Goal: Check status: Check status

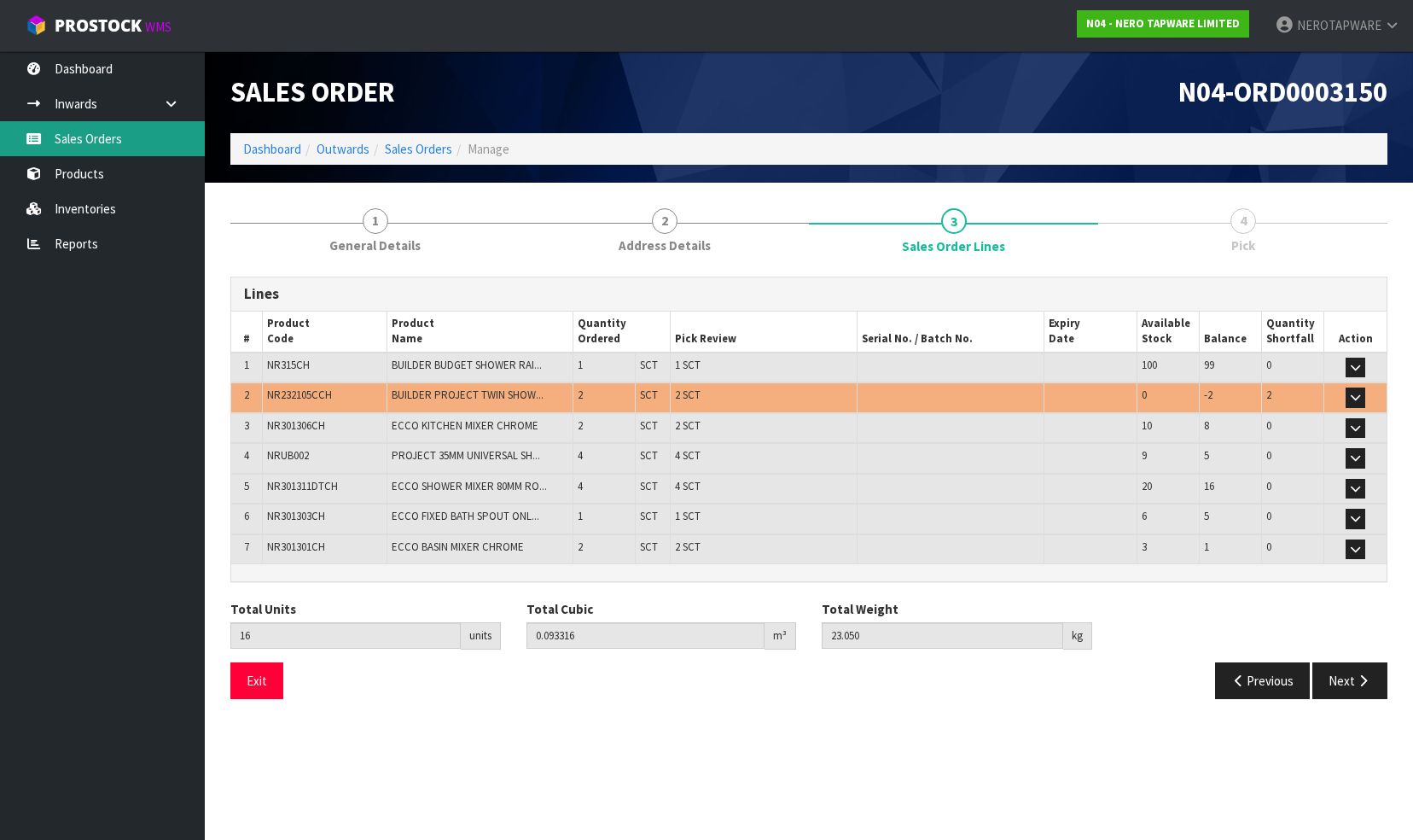
click at [103, 145] on link "Sales Orders" at bounding box center [103, 139] width 205 height 35
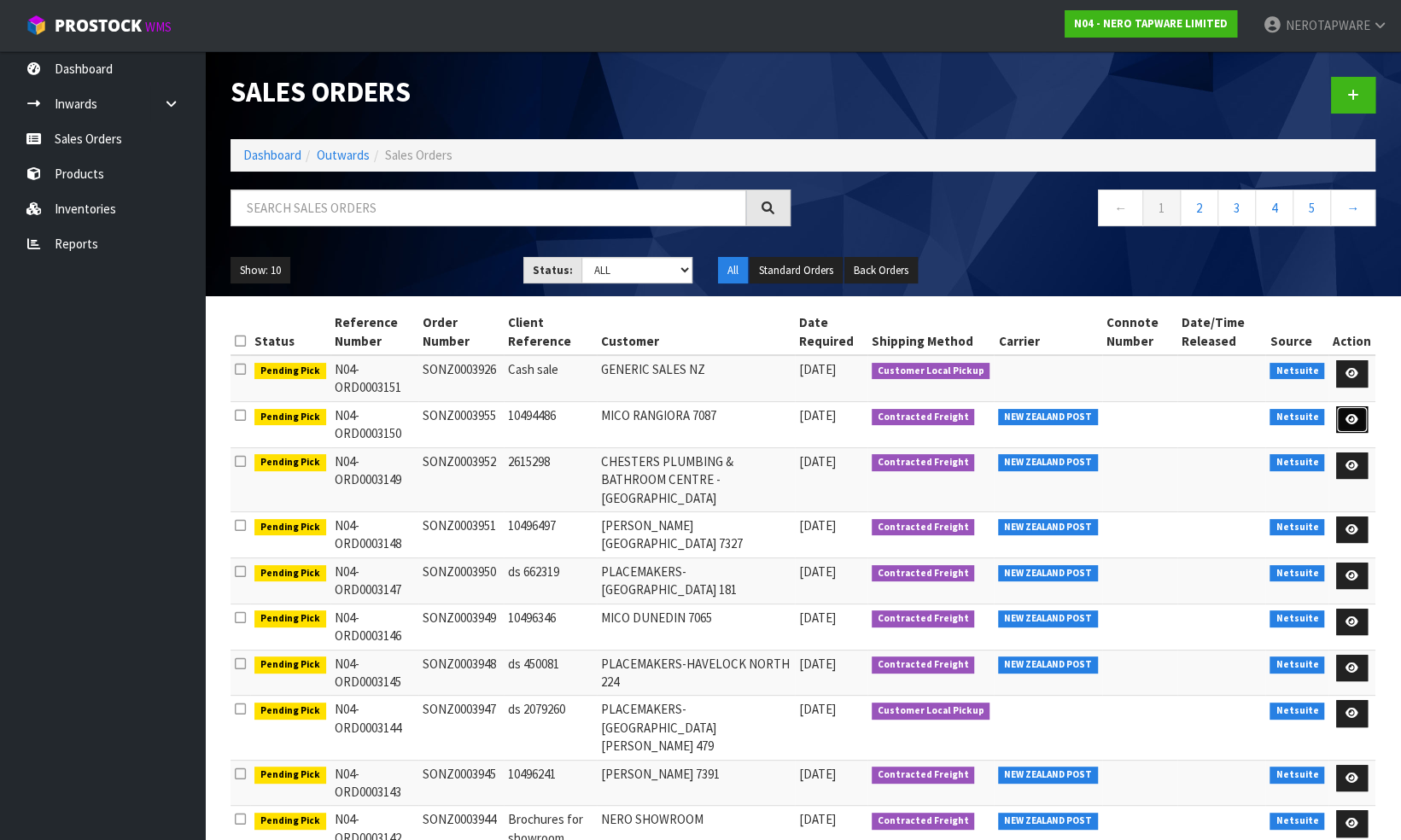
click at [1351, 418] on icon at bounding box center [1351, 419] width 12 height 11
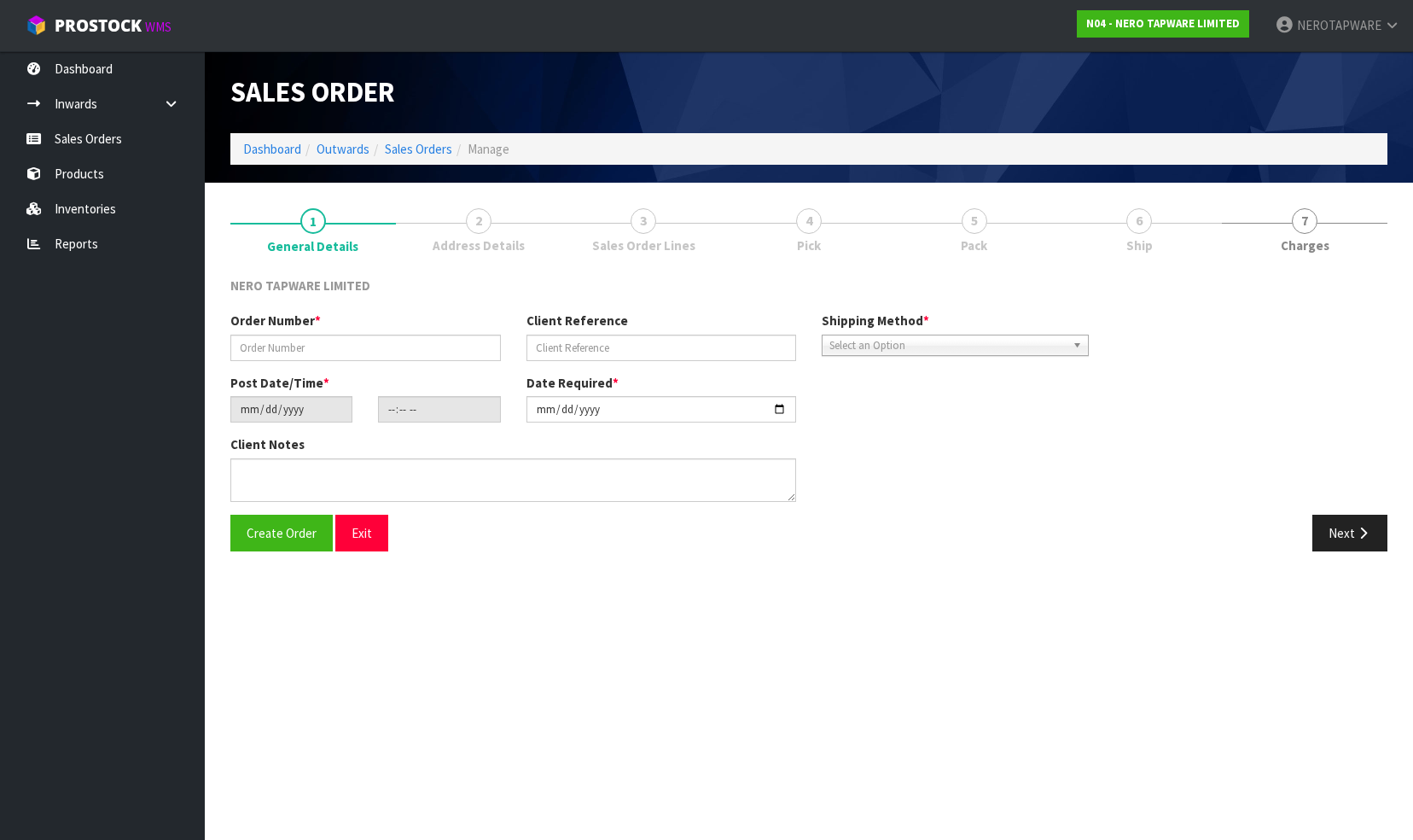
type input "SONZ0003955"
type input "10494486"
type input "[DATE]"
type input "12:00:11.000"
type input "[DATE]"
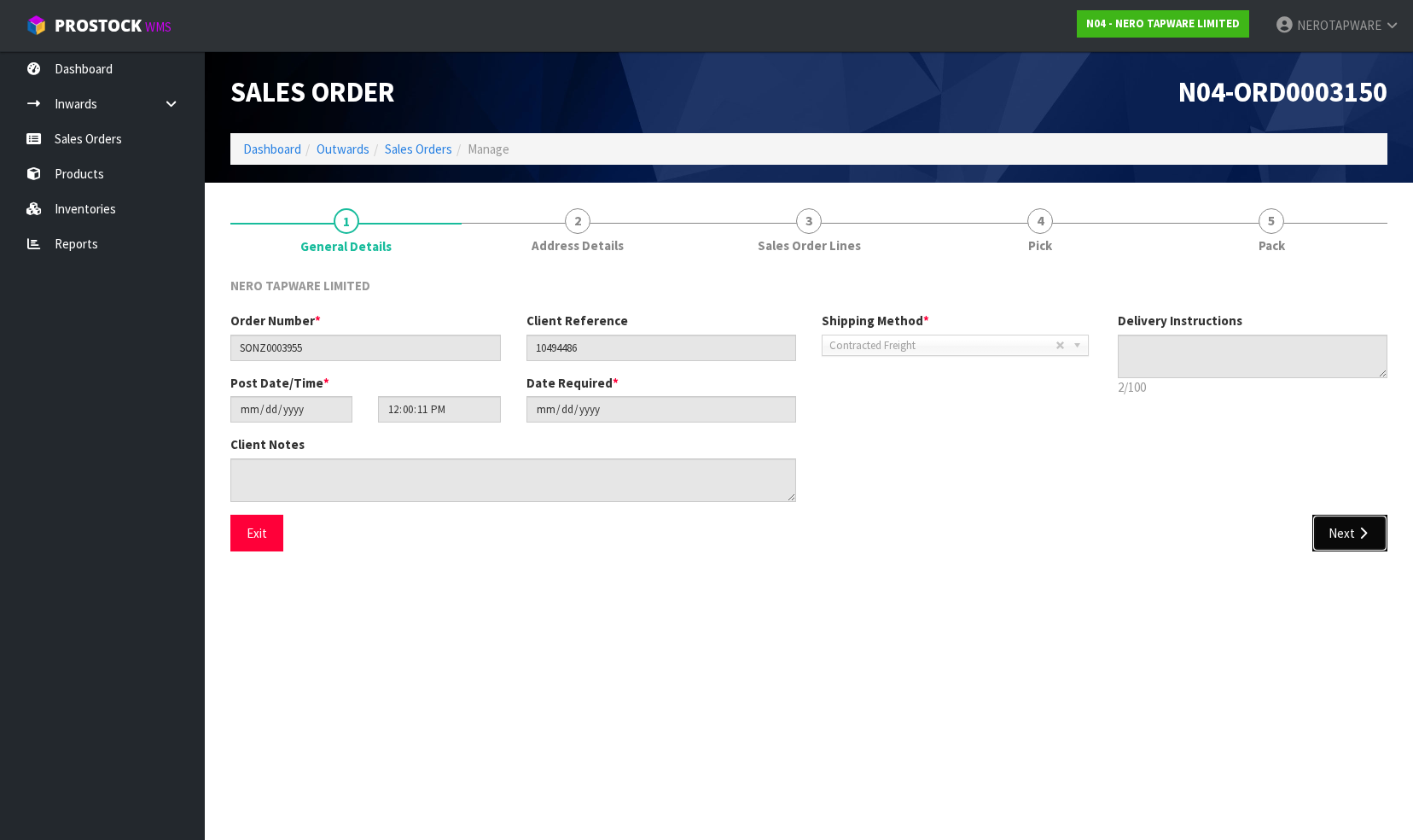
click at [1343, 526] on button "Next" at bounding box center [1349, 533] width 75 height 37
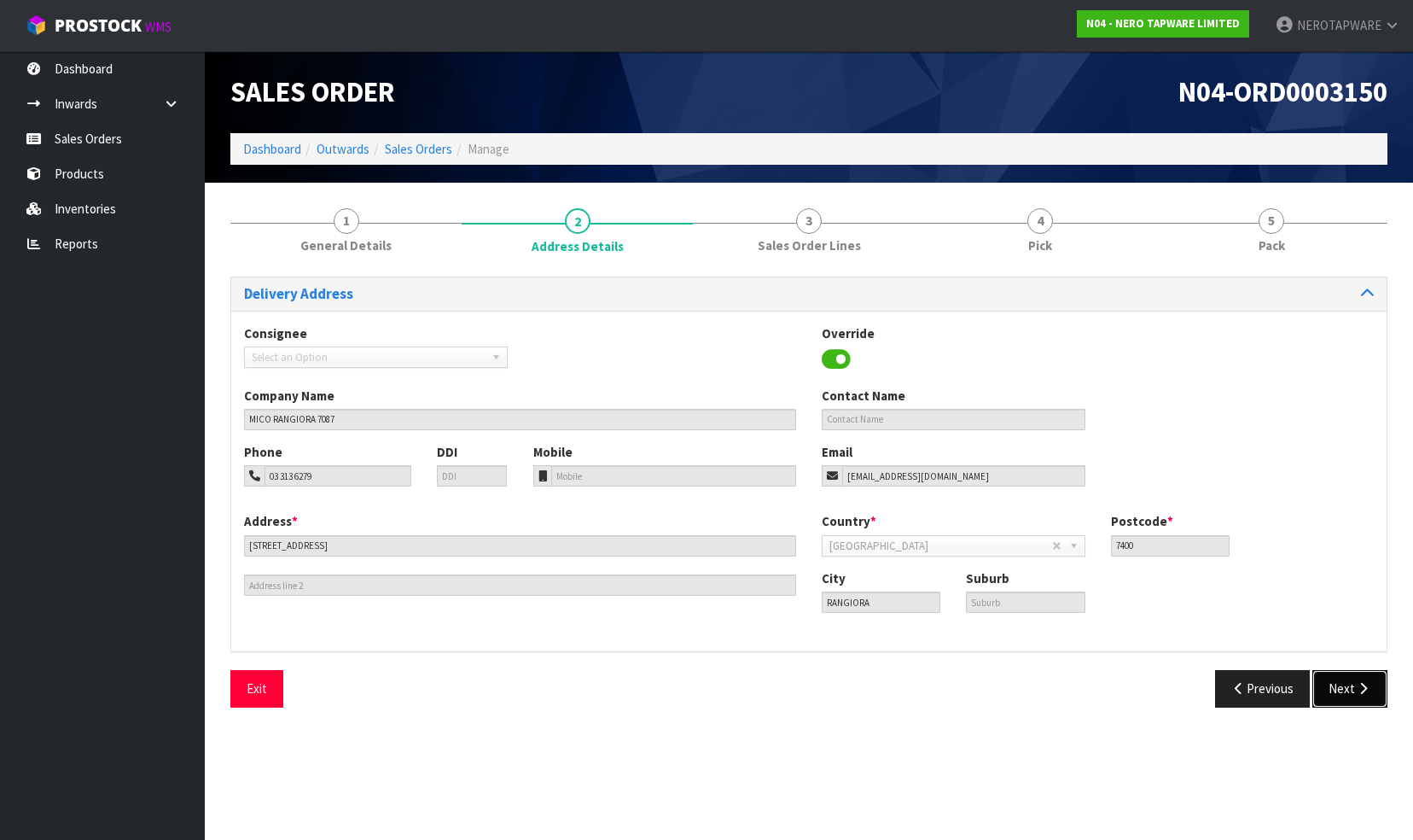
click at [1342, 683] on button "Next" at bounding box center [1349, 689] width 75 height 37
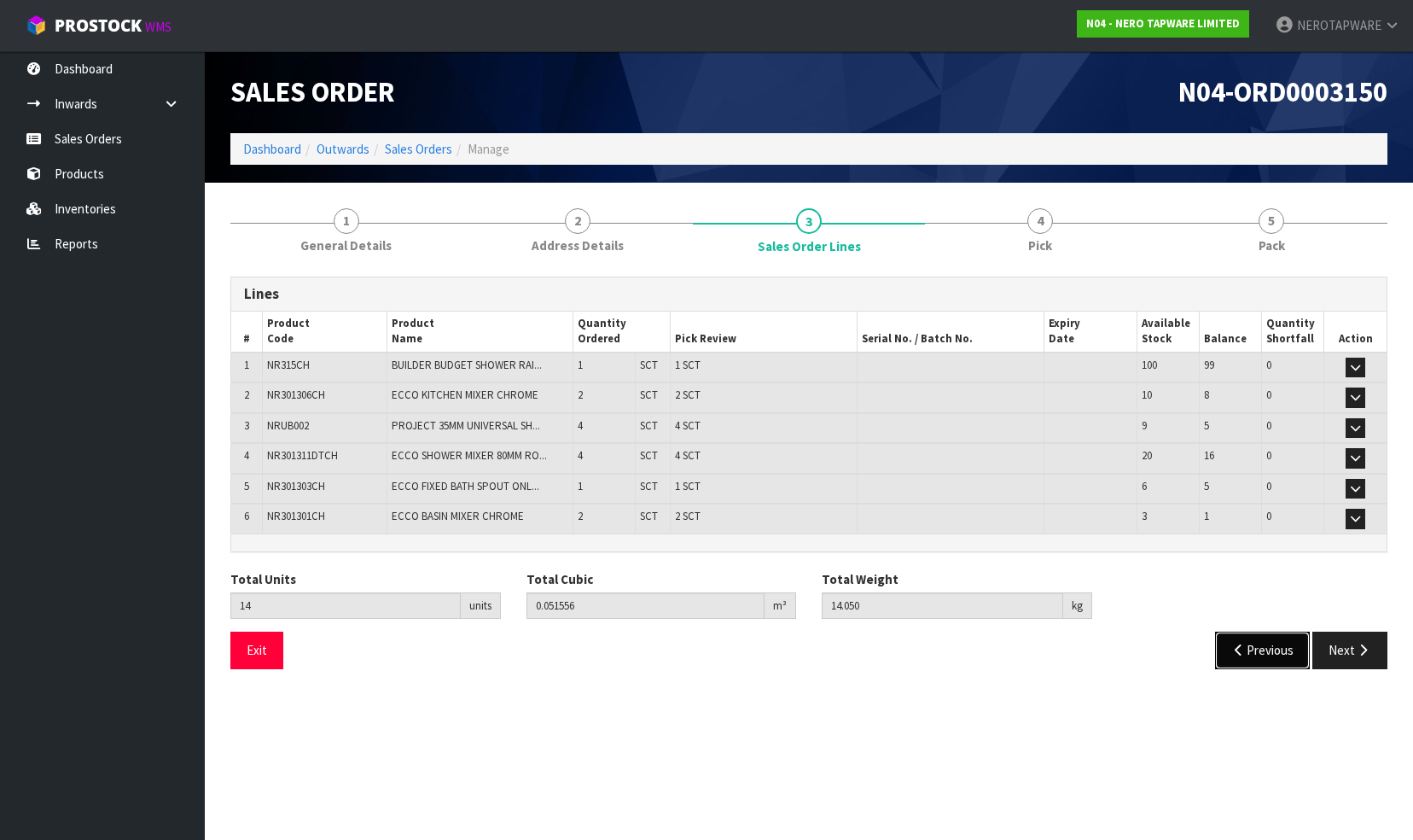
click at [1251, 645] on button "Previous" at bounding box center [1263, 650] width 95 height 37
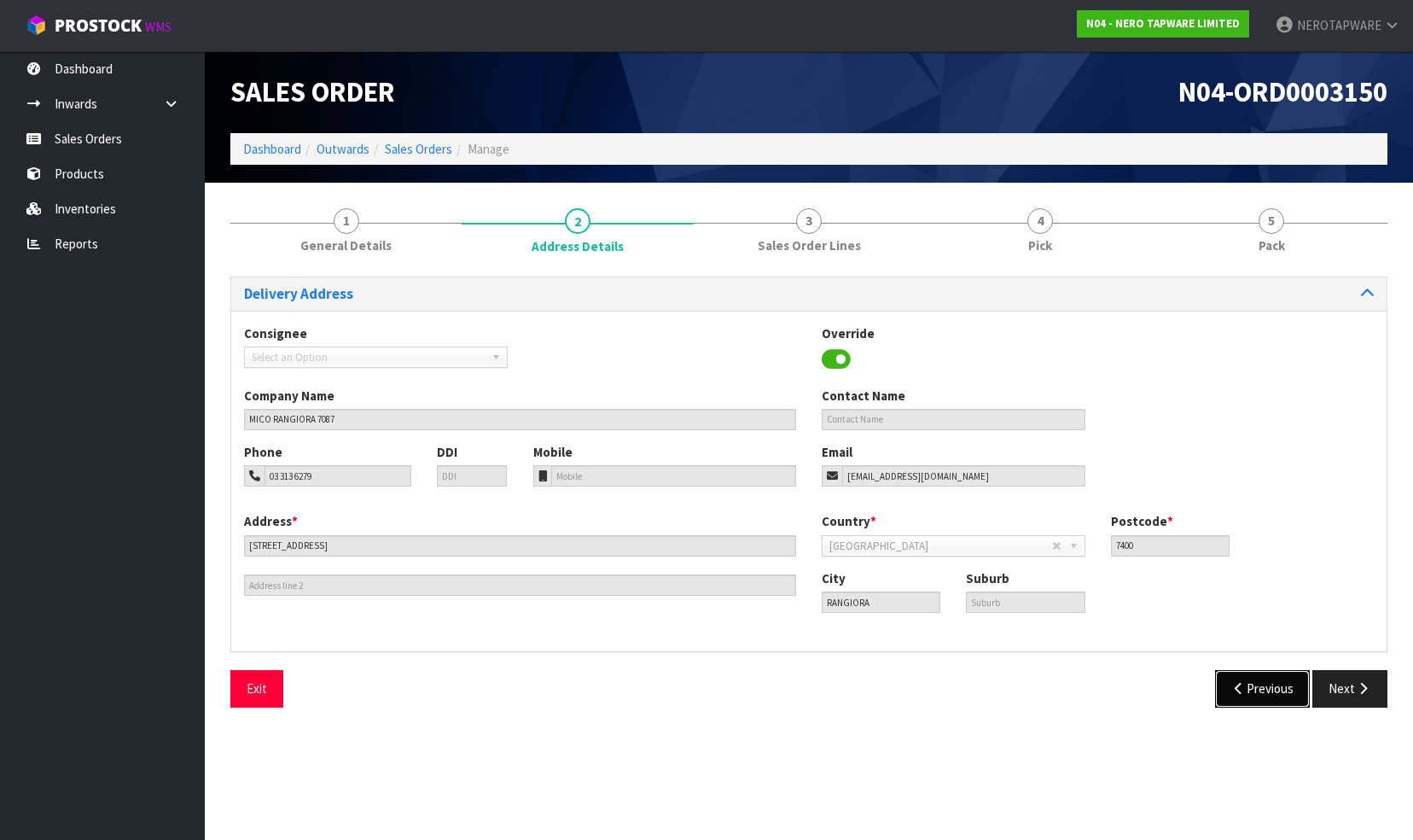
click at [1258, 694] on button "Previous" at bounding box center [1263, 689] width 95 height 37
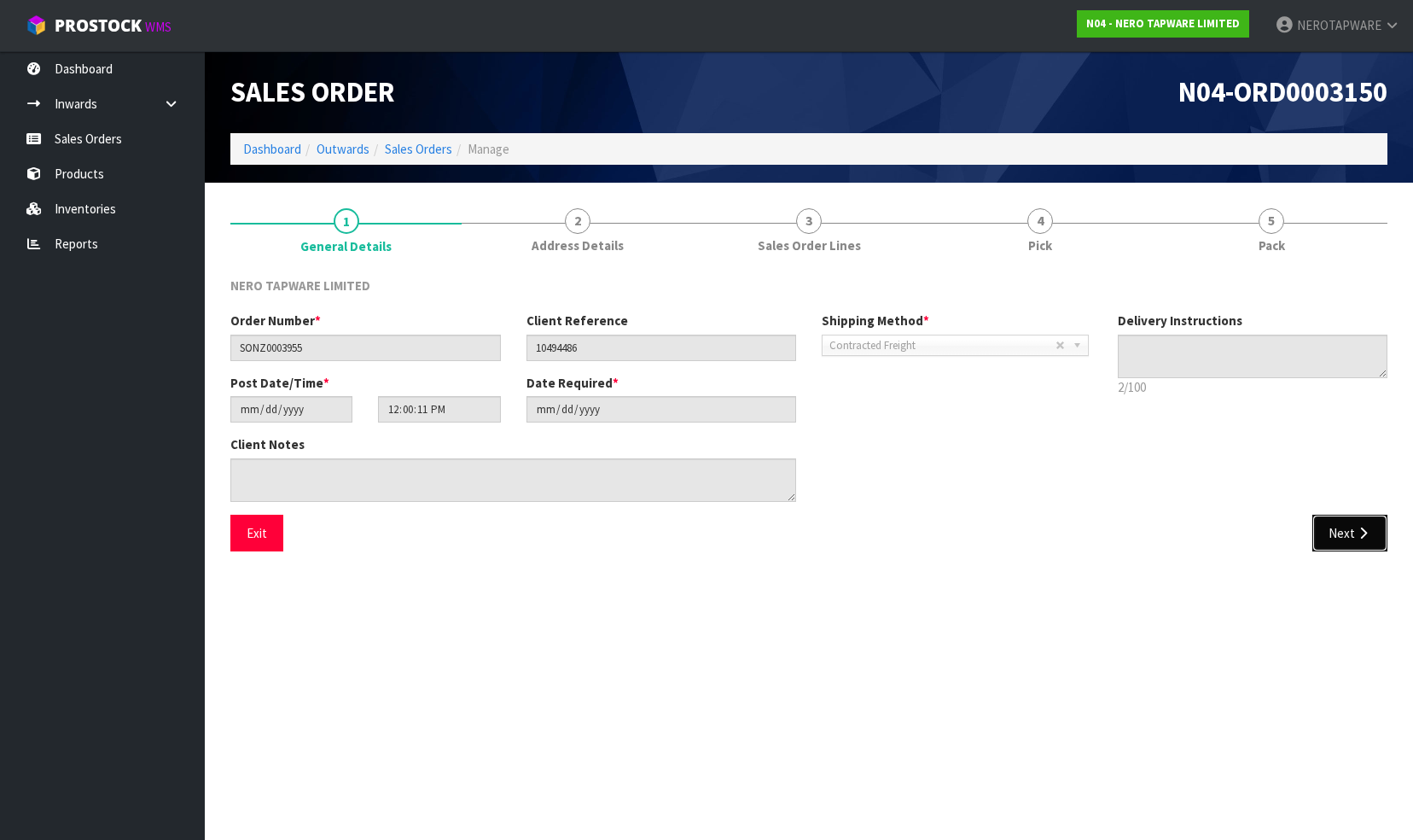
click at [1348, 531] on button "Next" at bounding box center [1349, 533] width 75 height 37
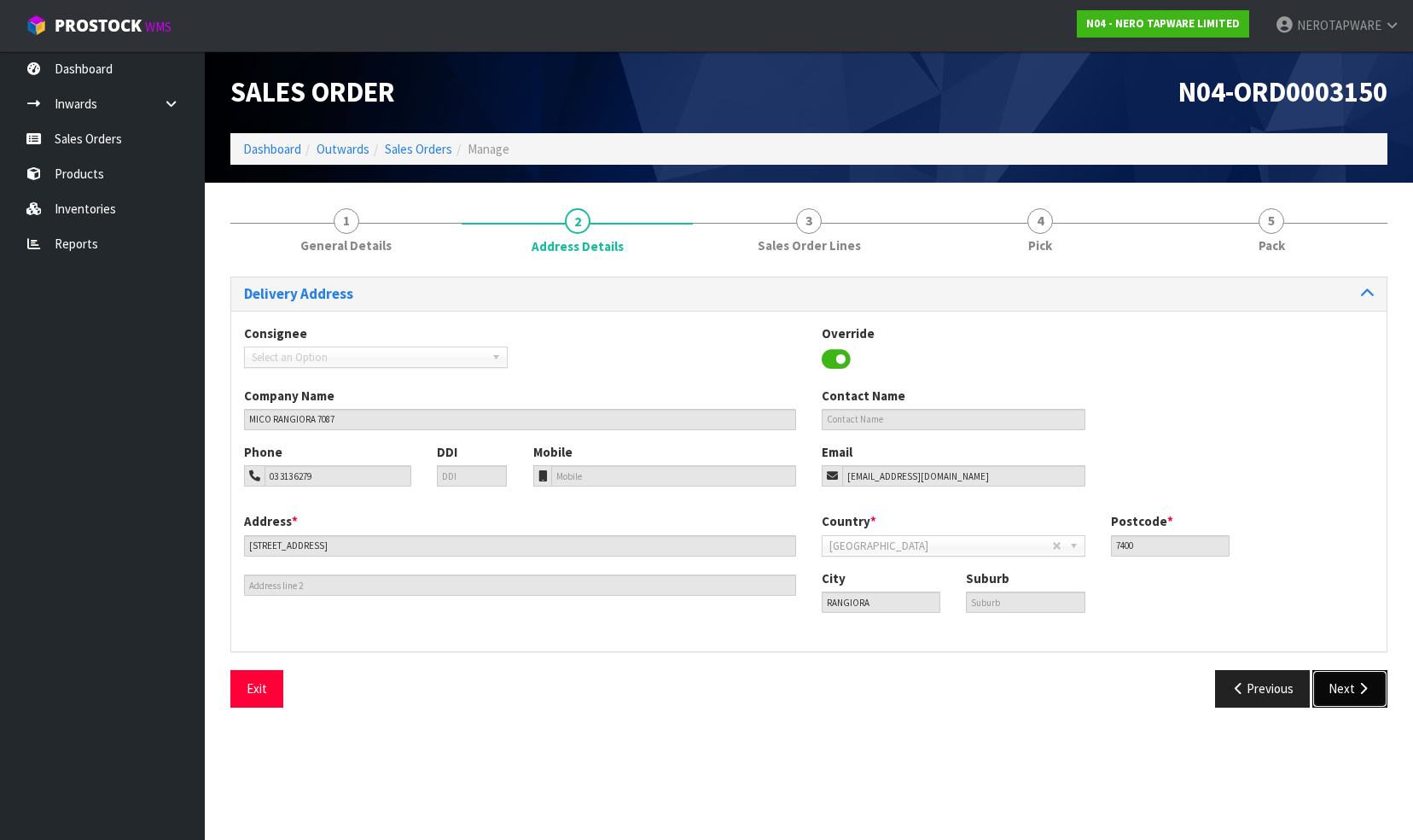
click at [1338, 686] on button "Next" at bounding box center [1349, 689] width 75 height 37
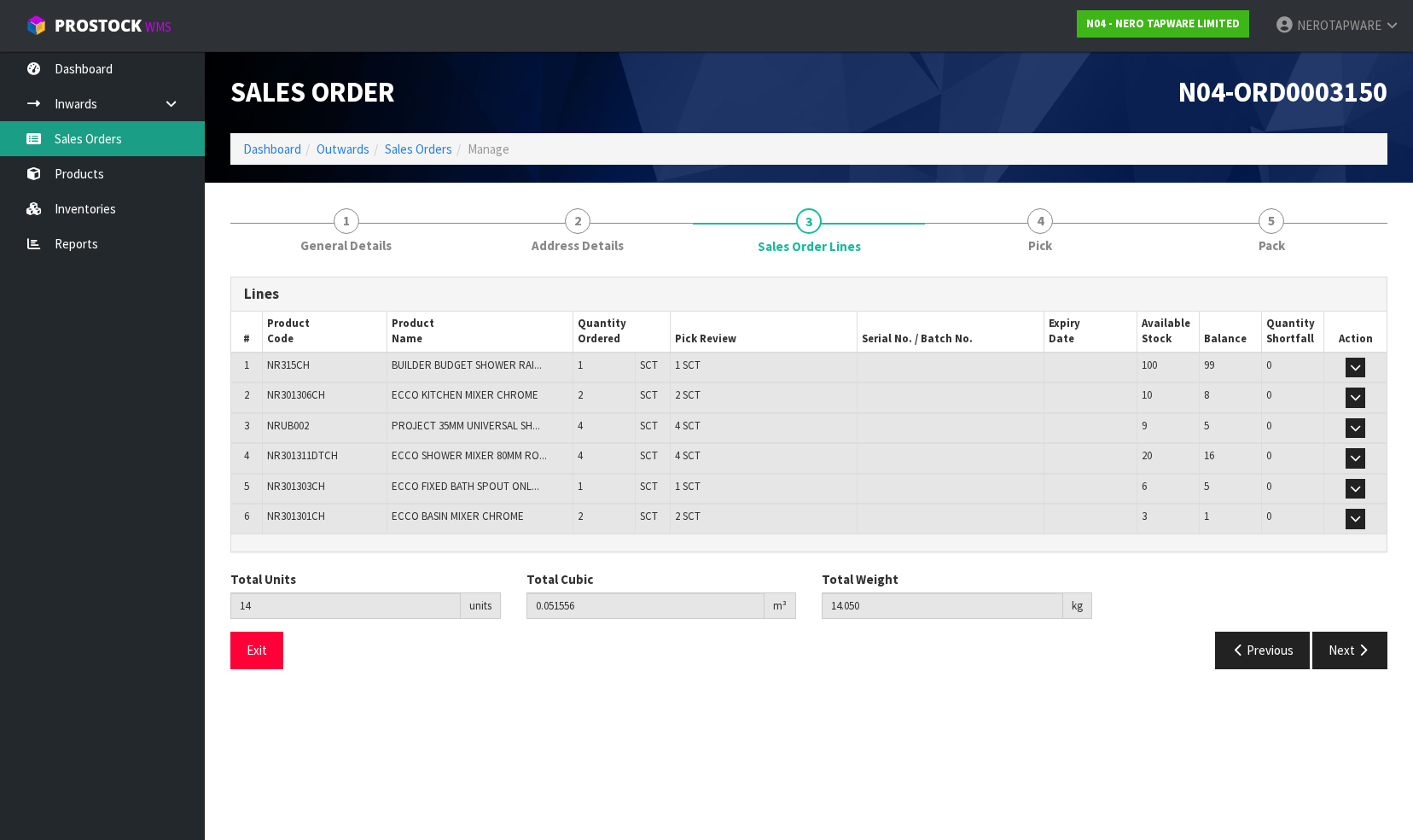
click at [84, 134] on link "Sales Orders" at bounding box center [103, 139] width 205 height 35
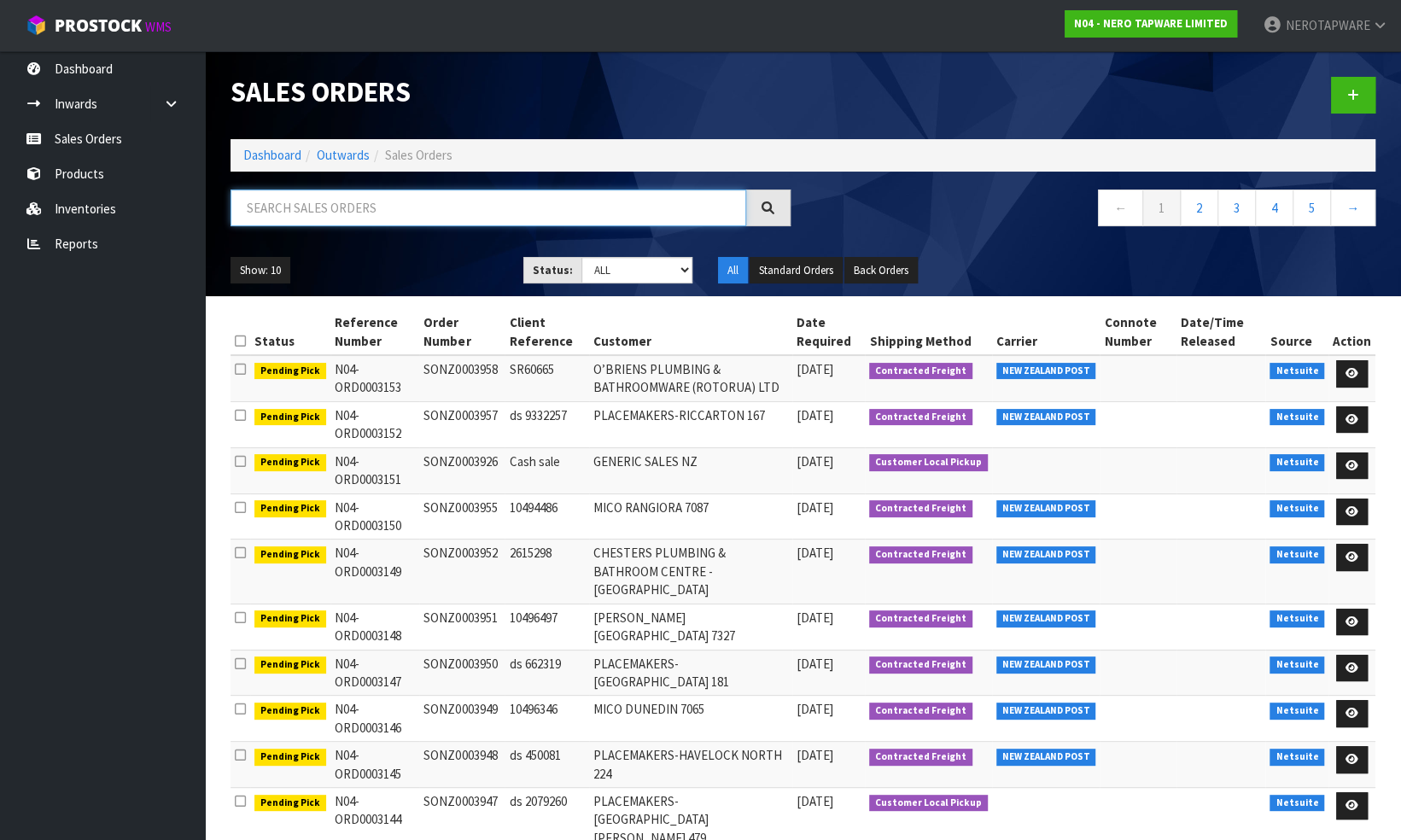
click at [323, 209] on input "text" at bounding box center [488, 208] width 516 height 37
paste input "SONZ0003874"
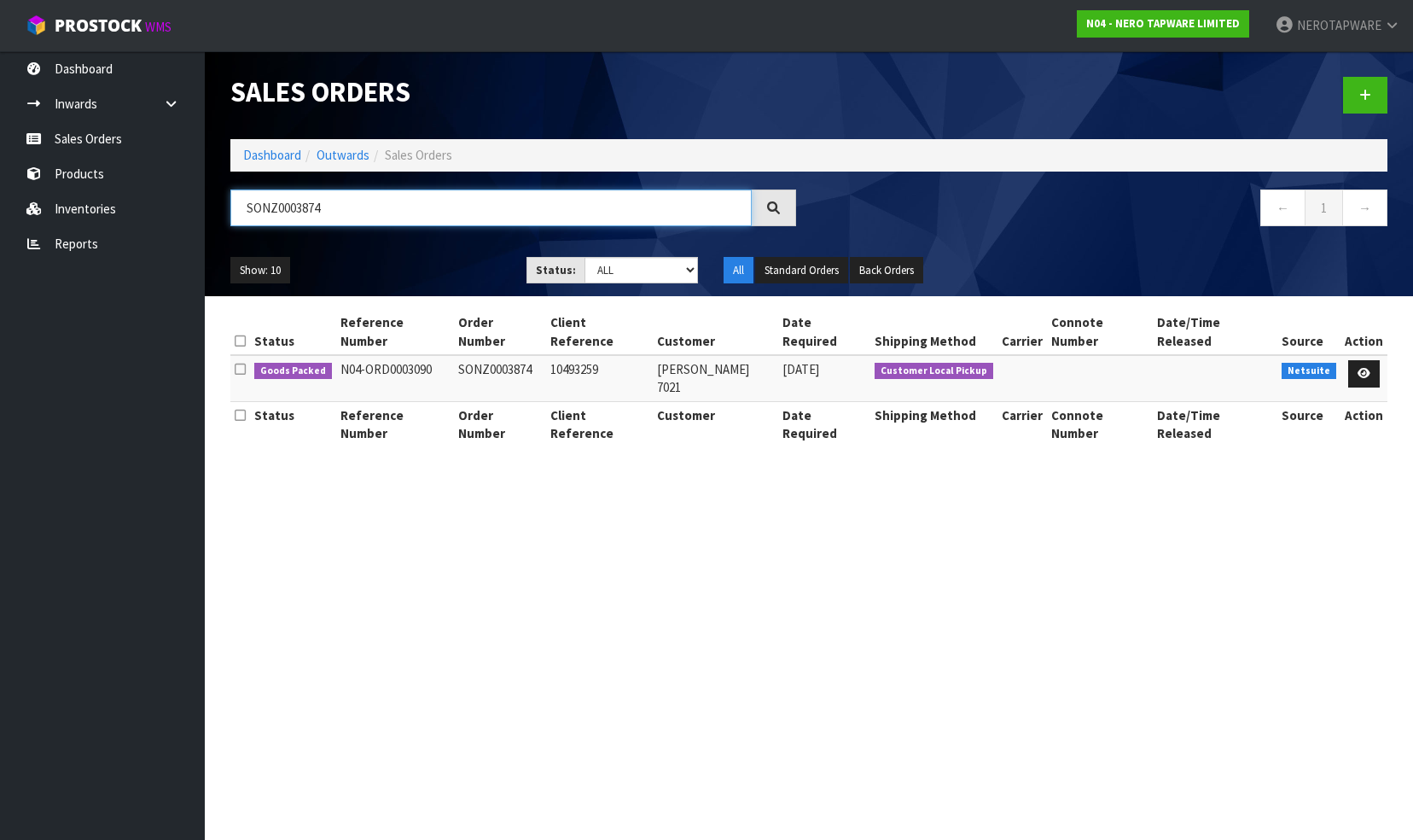
type input "SONZ0003874"
drag, startPoint x: 346, startPoint y: 209, endPoint x: 202, endPoint y: 207, distance: 144.0
click at [202, 207] on body "Toggle navigation ProStock WMS N04 - NERO TAPWARE LIMITED NEROTAPWARE Logout Da…" at bounding box center [706, 420] width 1413 height 840
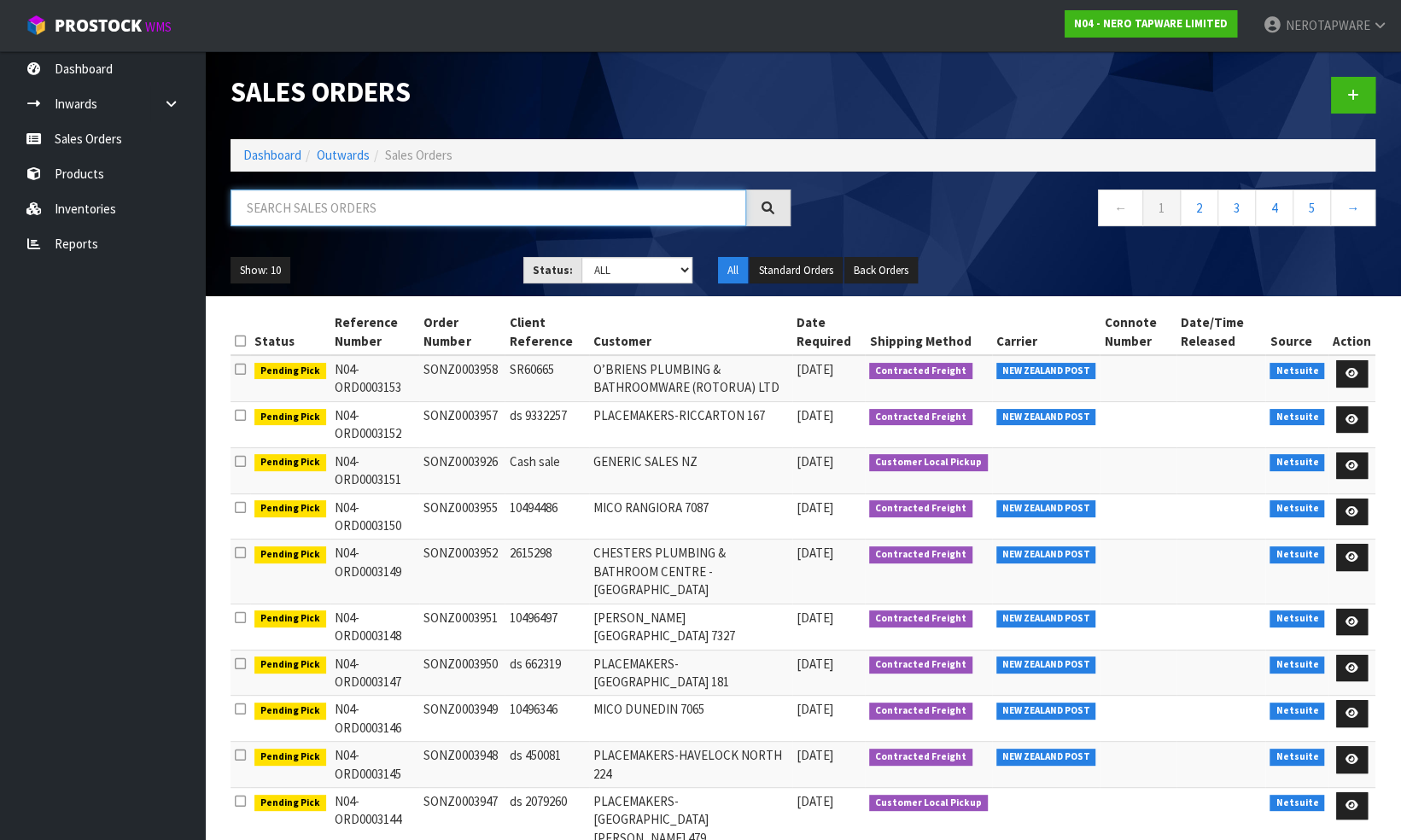
click at [334, 215] on input "text" at bounding box center [488, 208] width 516 height 37
paste input "SONZ0003902"
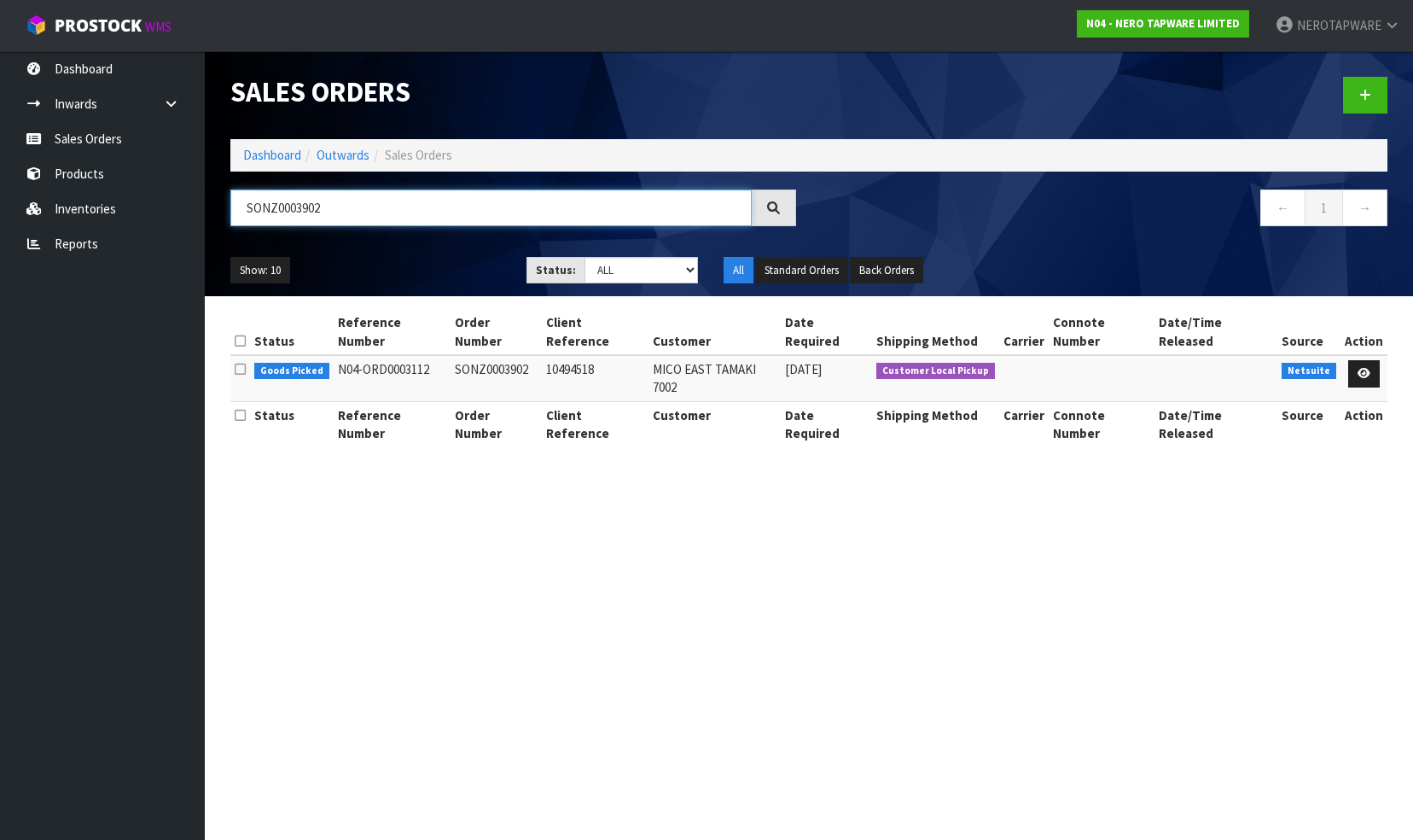
type input "SONZ0003902"
click at [475, 355] on td "SONZ0003902" at bounding box center [497, 378] width 92 height 46
copy td "SONZ0003902"
